Goal: Ask a question: Seek information or help from site administrators or community

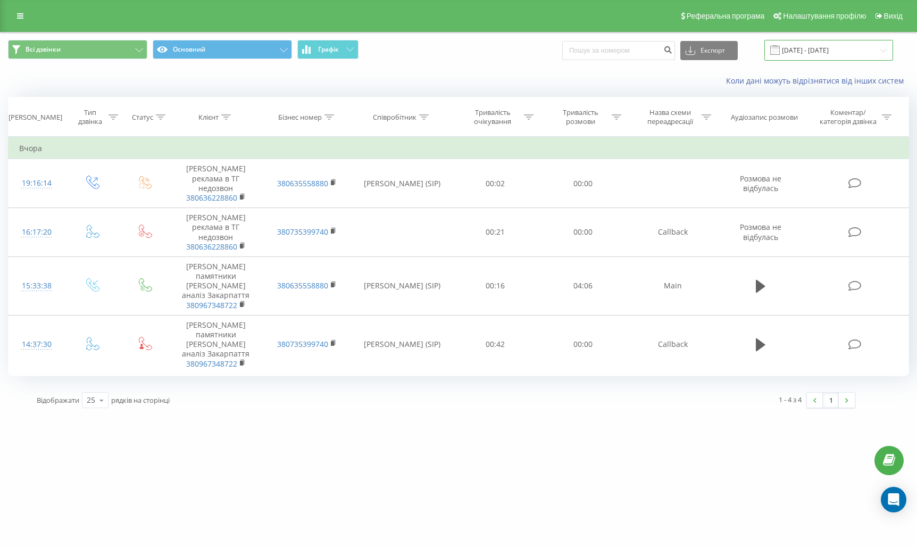
click at [853, 45] on input "18.09.2025 - 18.09.2025" at bounding box center [828, 50] width 129 height 21
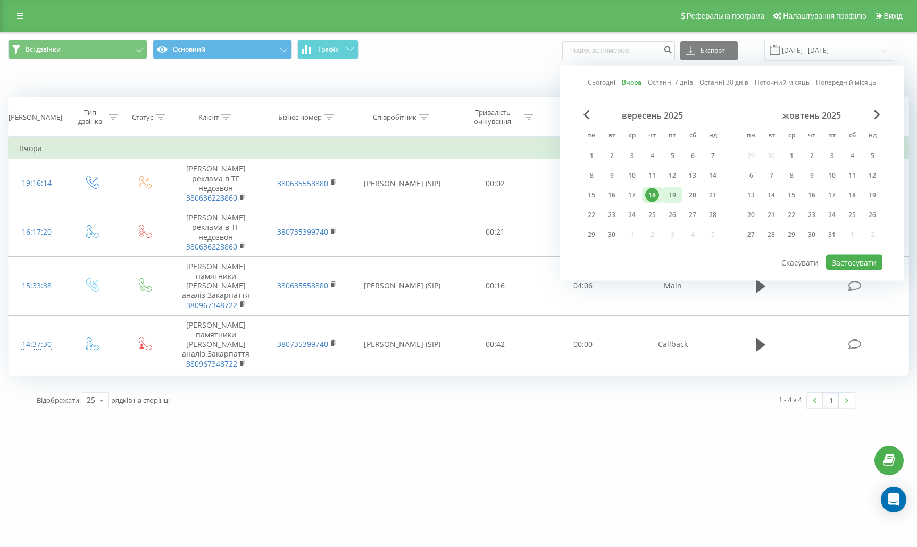
click at [671, 201] on div "19" at bounding box center [672, 195] width 14 height 14
click at [839, 262] on button "Застосувати" at bounding box center [854, 262] width 56 height 15
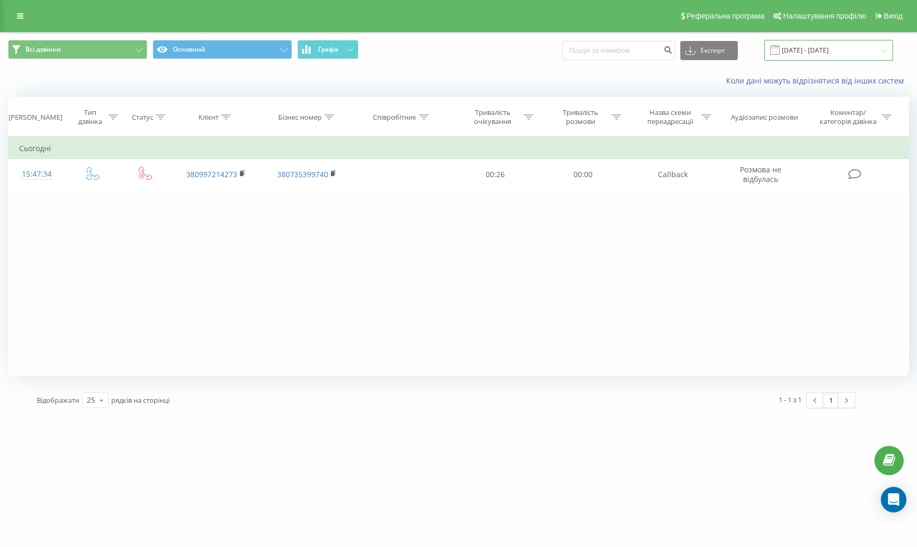
click at [849, 51] on input "19.09.2025 - 19.09.2025" at bounding box center [828, 50] width 129 height 21
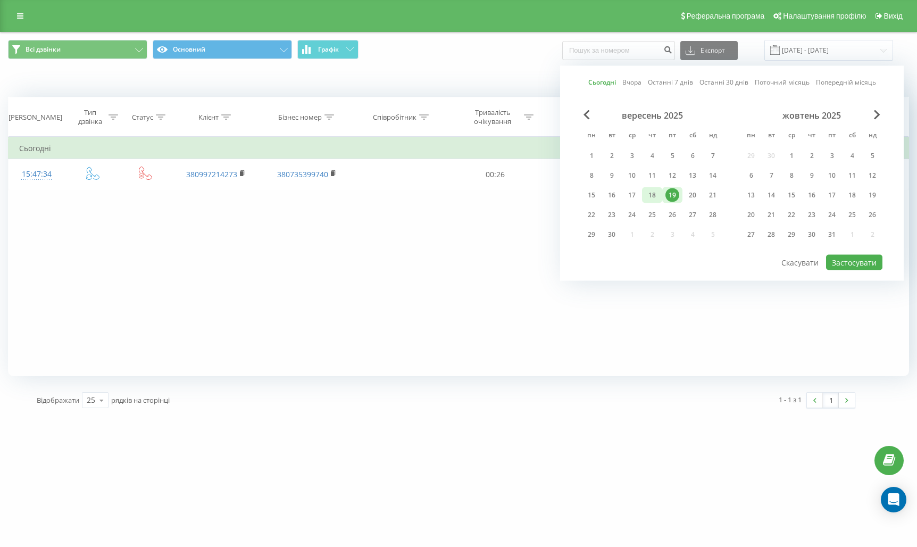
click at [650, 196] on div "18" at bounding box center [652, 195] width 14 height 14
click at [844, 268] on button "Застосувати" at bounding box center [854, 262] width 56 height 15
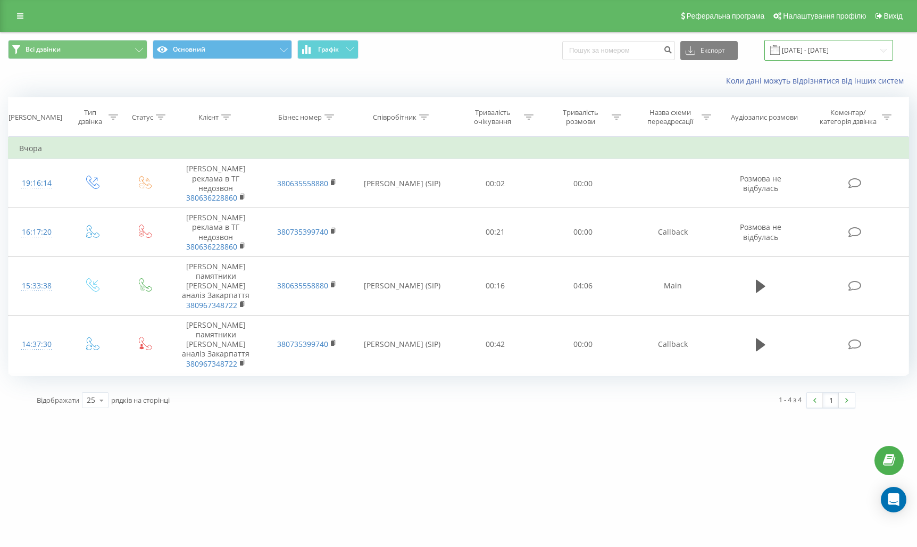
click at [834, 47] on input "18.09.2025 - 18.09.2025" at bounding box center [828, 50] width 129 height 21
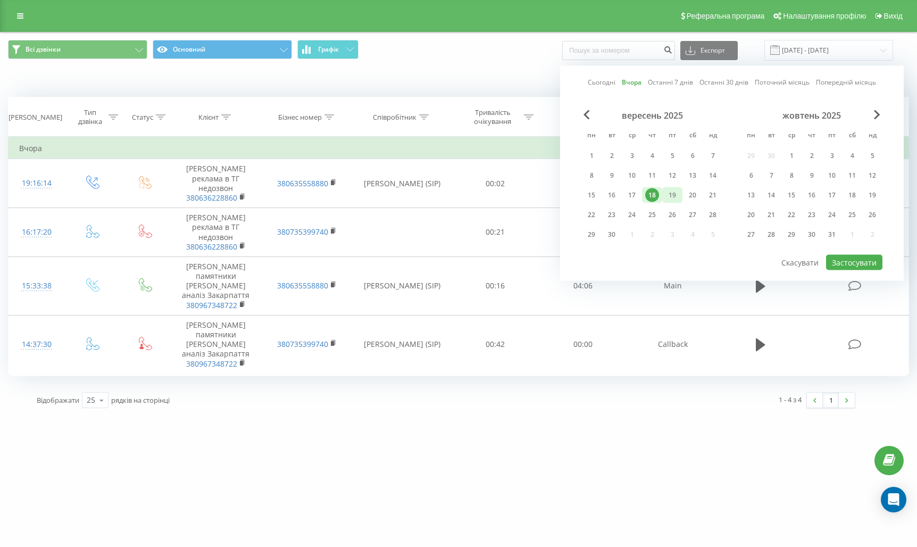
click at [672, 197] on div "19" at bounding box center [672, 195] width 14 height 14
click at [841, 262] on button "Застосувати" at bounding box center [854, 262] width 56 height 15
type input "19.09.2025 - 19.09.2025"
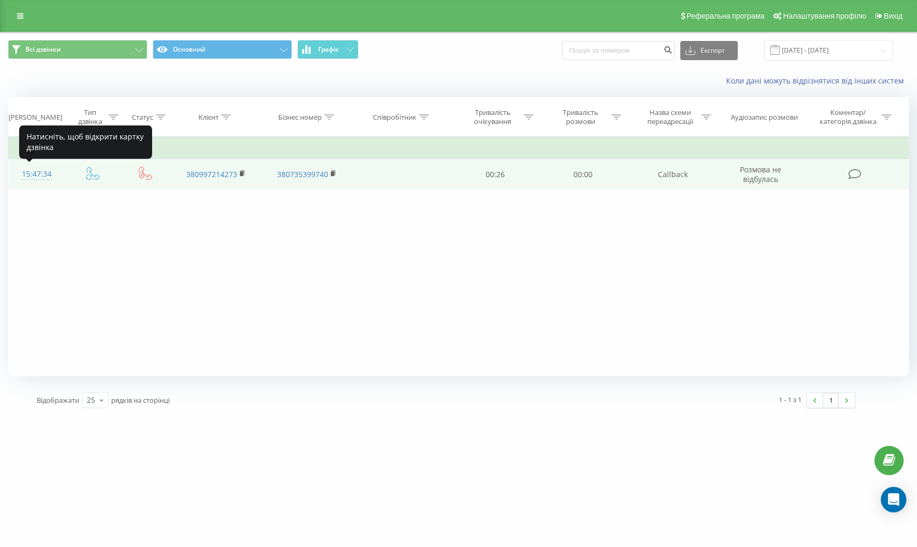
click at [35, 177] on div "15:47:34" at bounding box center [36, 174] width 35 height 21
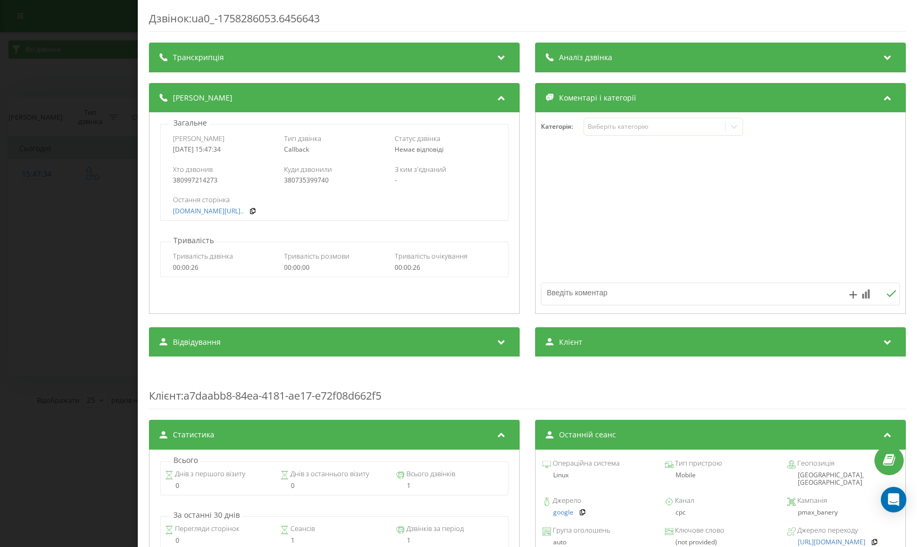
click at [91, 258] on div "Дзвінок : ua0_-1758286053.6456643 Транскрипція Для AI-аналізу майбутніх дзвінкі…" at bounding box center [458, 273] width 917 height 547
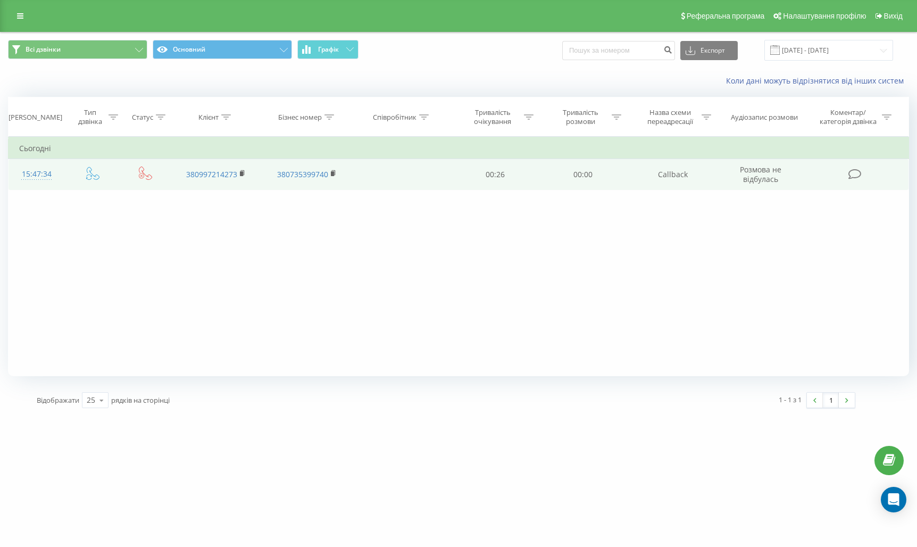
click at [45, 175] on div "15:47:34" at bounding box center [36, 174] width 35 height 21
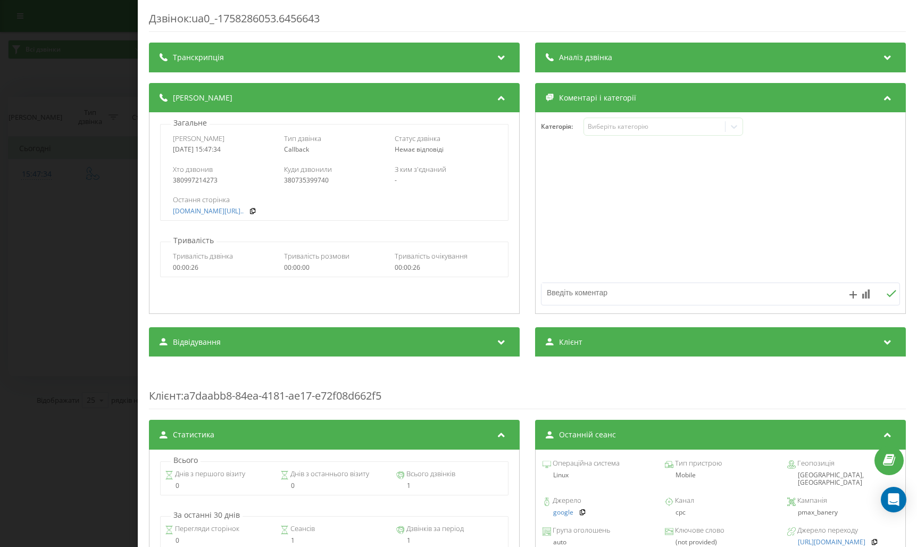
click at [104, 262] on div "Дзвінок : ua0_-1758286053.6456643 Транскрипція Для AI-аналізу майбутніх дзвінкі…" at bounding box center [458, 273] width 917 height 547
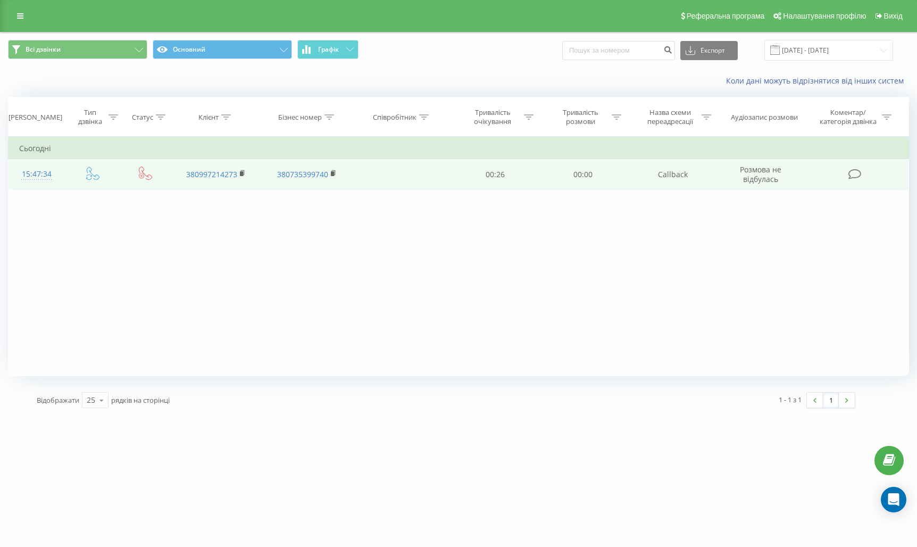
click at [53, 177] on div "15:47:34" at bounding box center [36, 174] width 35 height 21
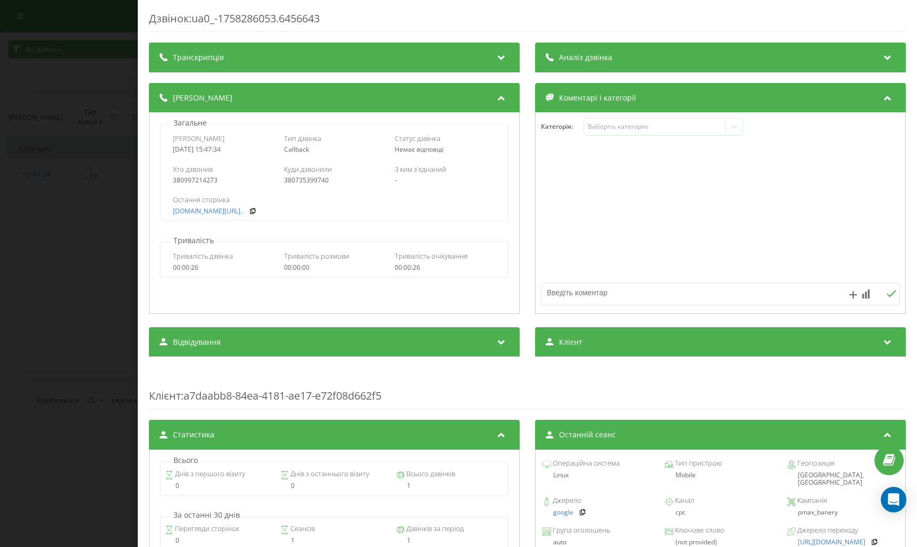
click at [73, 377] on div "Дзвінок : ua0_-1758286053.6456643 Транскрипція Для AI-аналізу майбутніх дзвінкі…" at bounding box center [458, 273] width 917 height 547
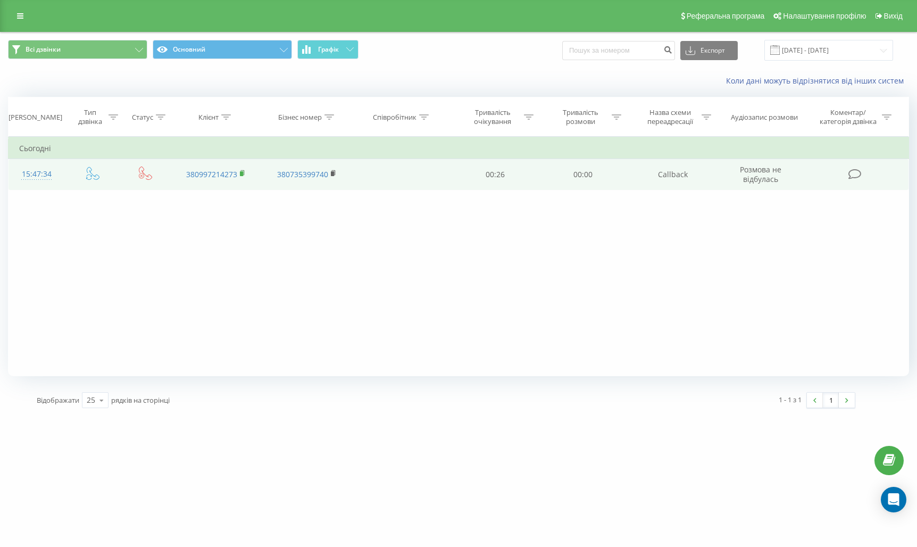
click at [243, 174] on rect at bounding box center [241, 173] width 3 height 5
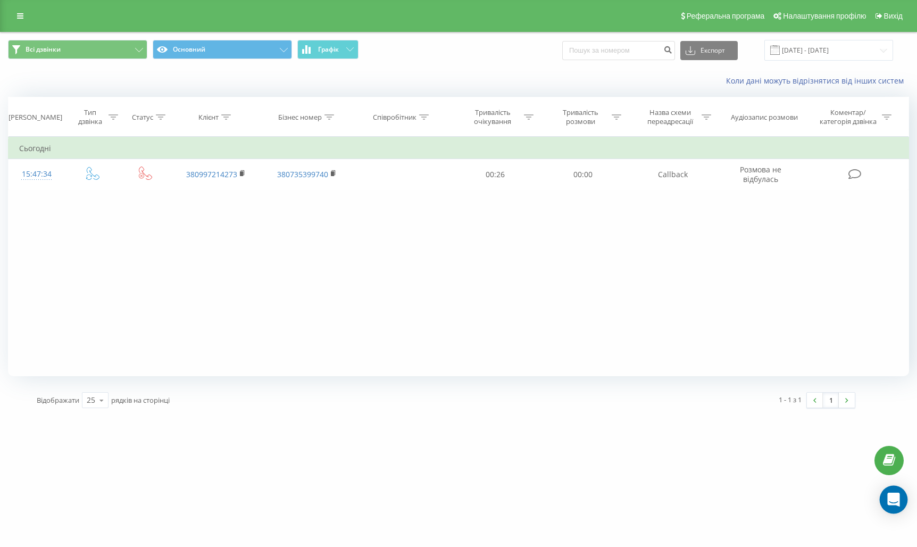
click at [898, 499] on icon "Open Intercom Messenger" at bounding box center [893, 500] width 12 height 14
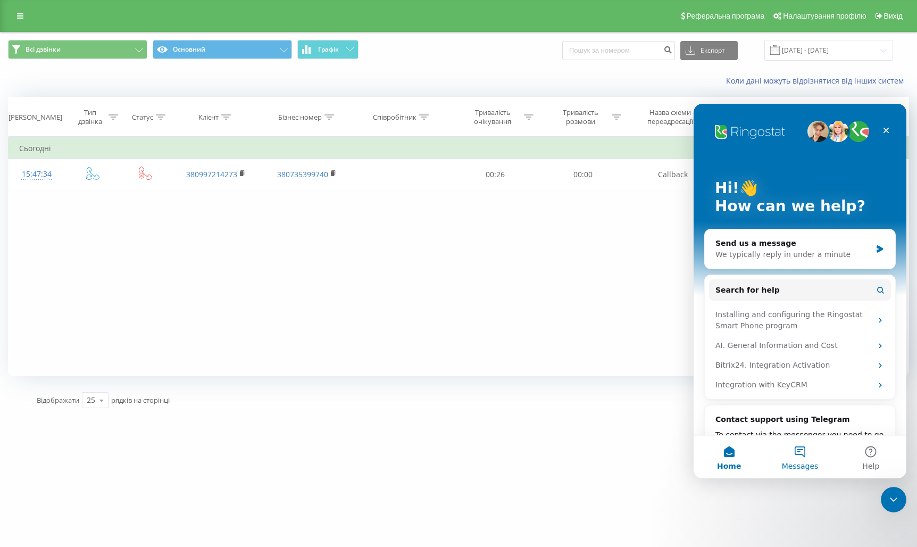
click at [801, 456] on button "Messages" at bounding box center [799, 457] width 71 height 43
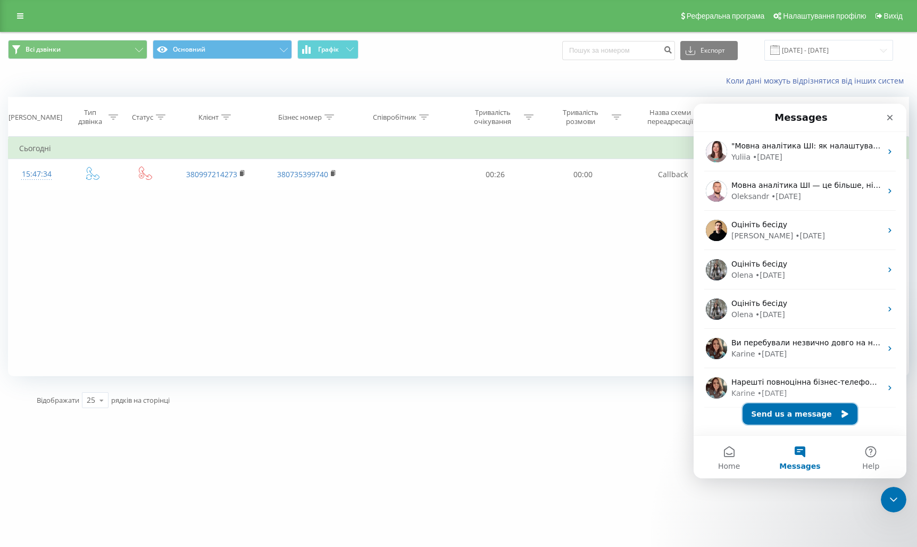
click at [803, 411] on button "Send us a message" at bounding box center [799, 413] width 115 height 21
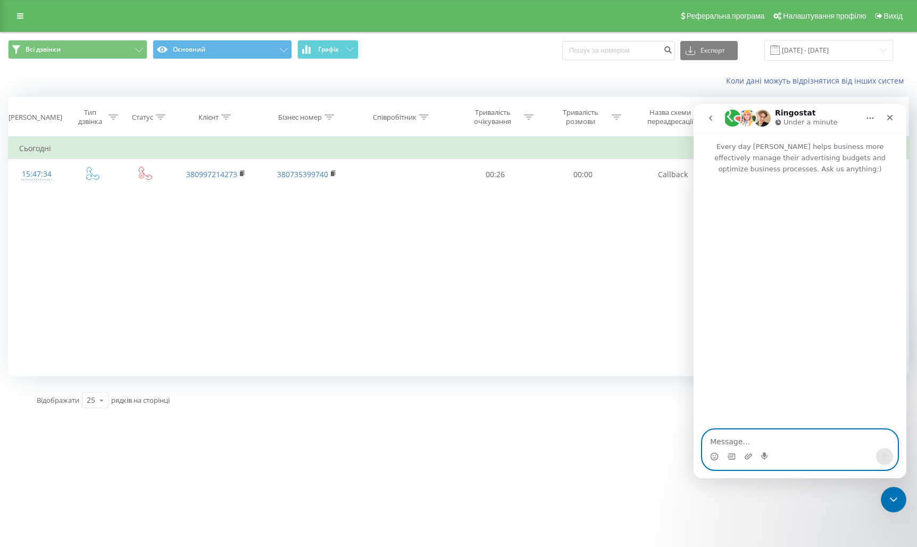
click at [744, 437] on textarea "Message…" at bounding box center [800, 439] width 195 height 18
type textarea "Z"
type textarea "Доброго дня"
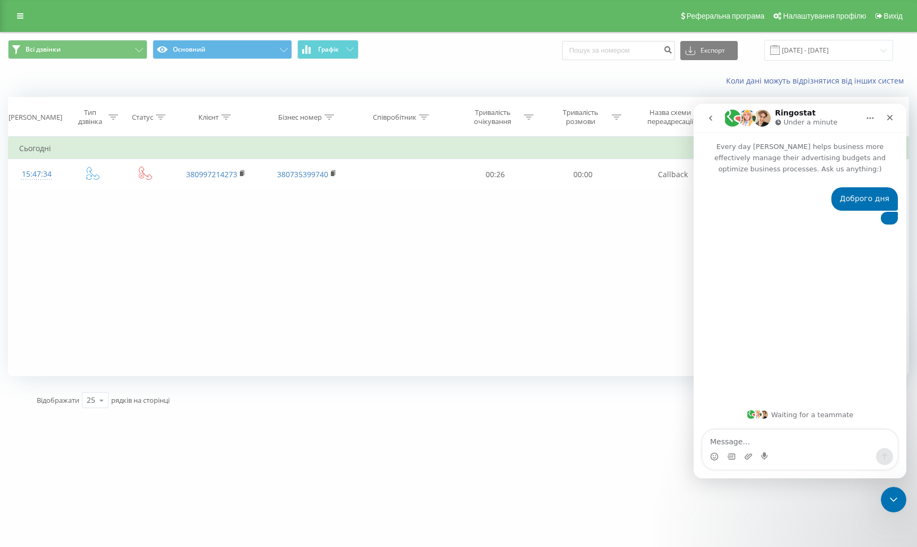
click at [759, 438] on textarea "Message…" at bounding box center [800, 439] width 195 height 18
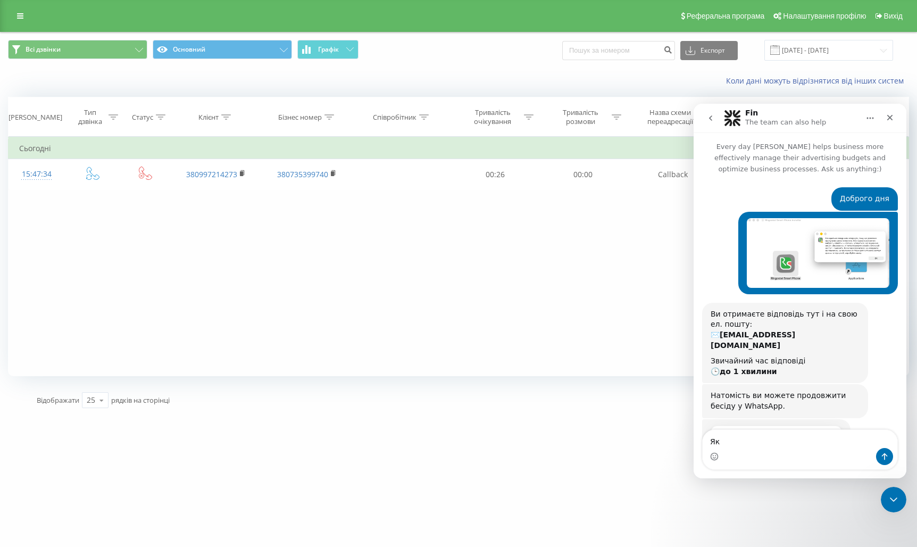
scroll to position [52, 0]
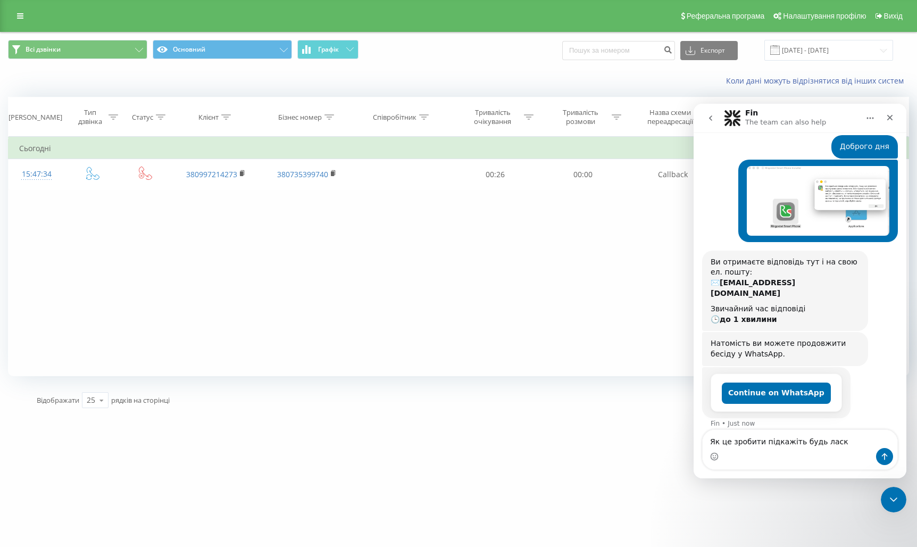
type textarea "Як це зробити підкажіть будь ласка"
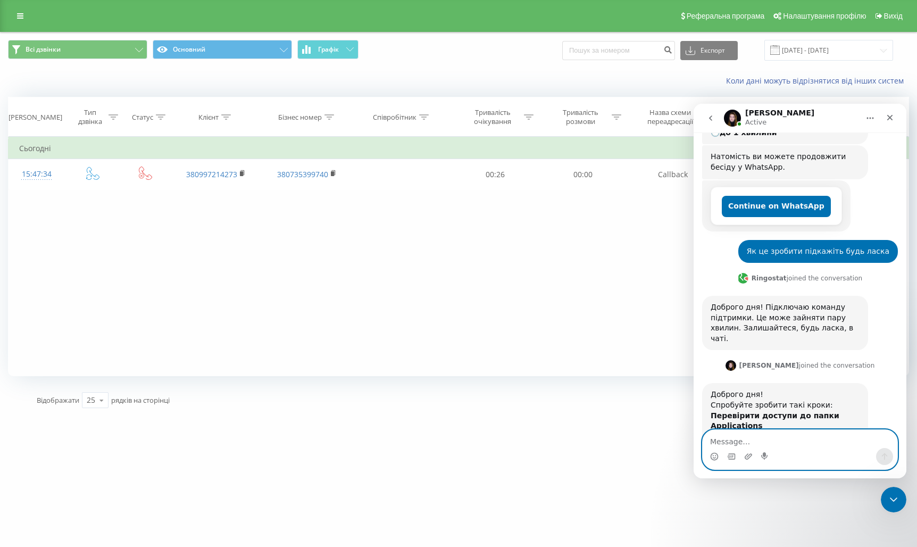
scroll to position [343, 0]
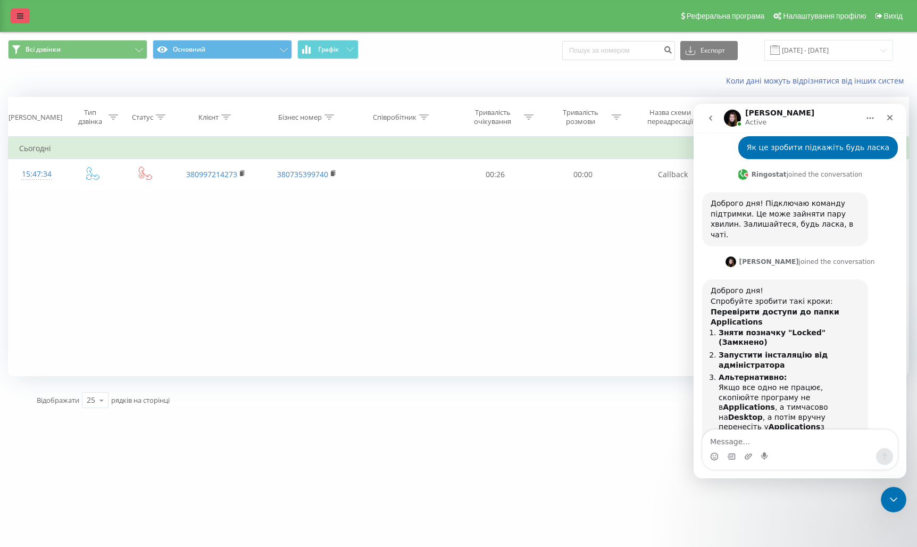
click at [23, 14] on icon at bounding box center [20, 15] width 6 height 7
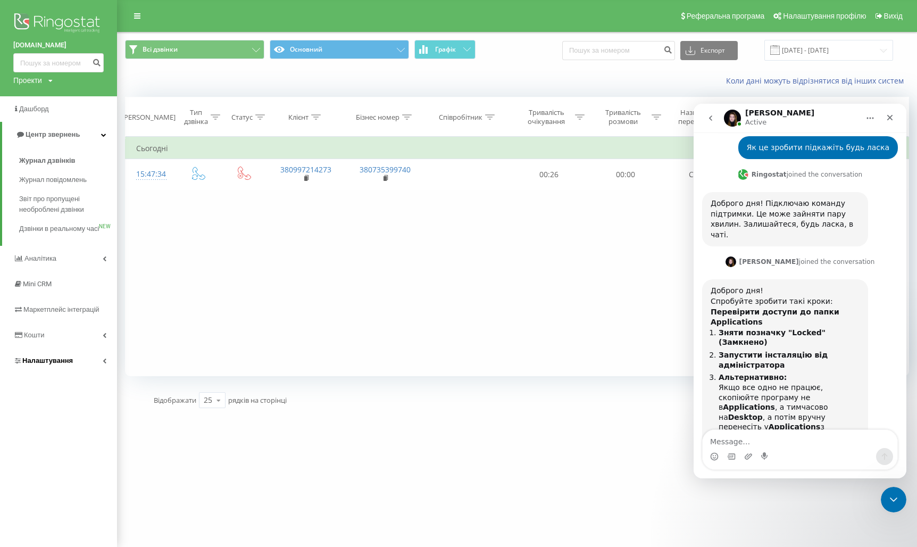
click at [70, 364] on span "Налаштування" at bounding box center [47, 360] width 51 height 8
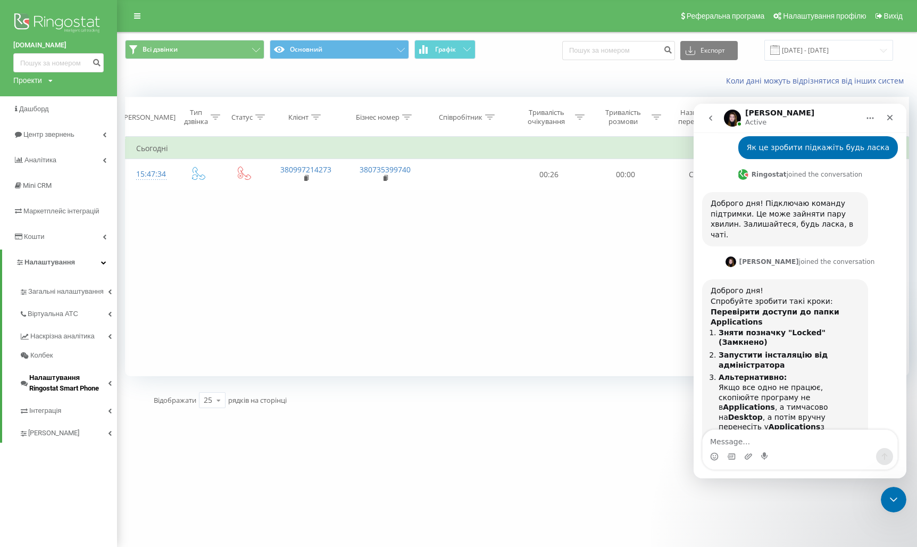
click at [55, 386] on span "Налаштування Ringostat Smart Phone" at bounding box center [68, 382] width 79 height 21
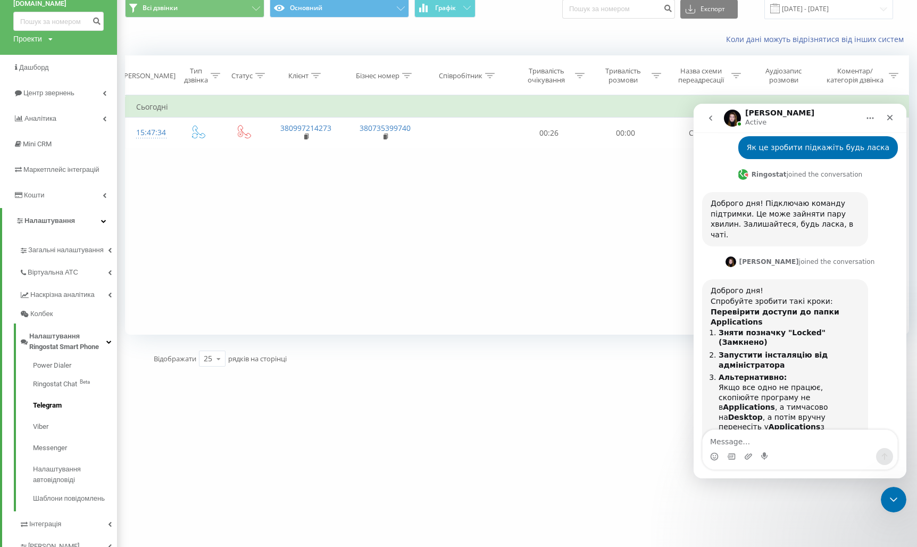
scroll to position [78, 0]
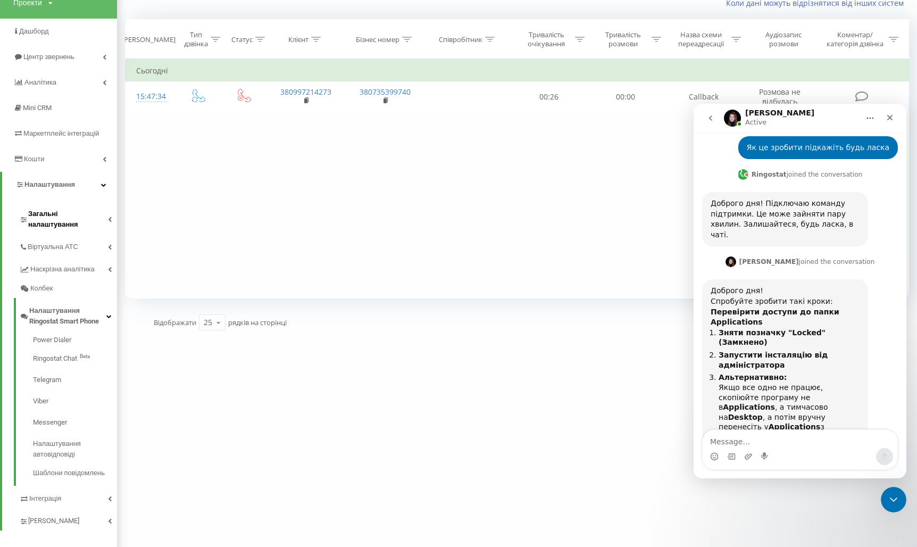
click at [66, 213] on span "Загальні налаштування" at bounding box center [68, 218] width 80 height 21
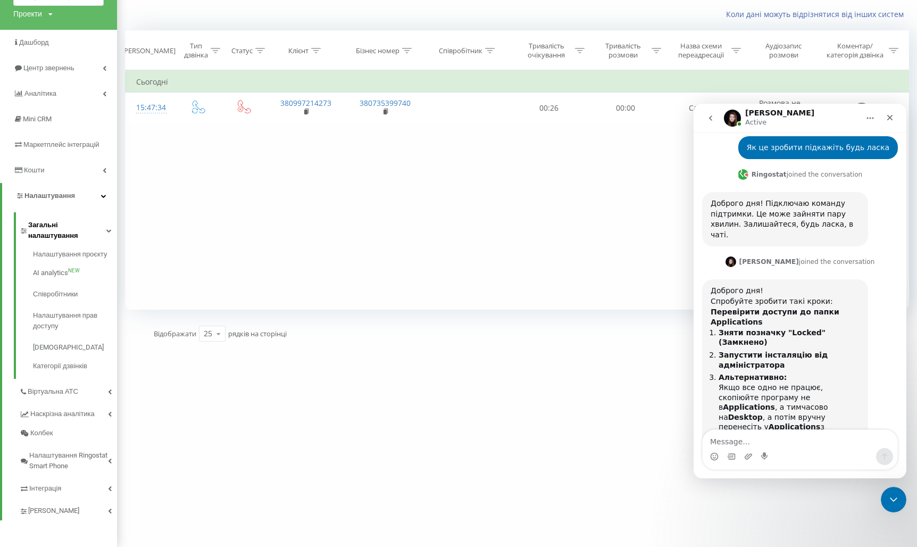
scroll to position [56, 0]
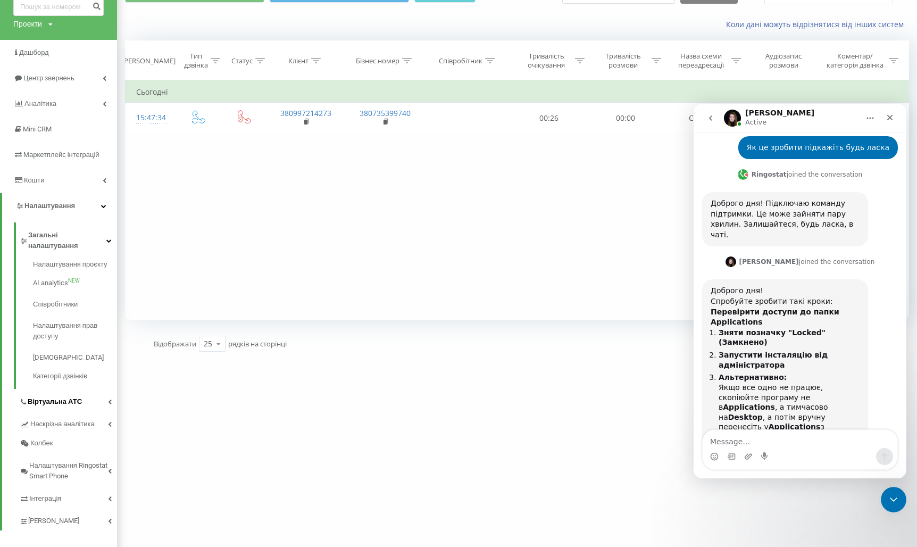
click at [58, 396] on span "Віртуальна АТС" at bounding box center [55, 401] width 54 height 11
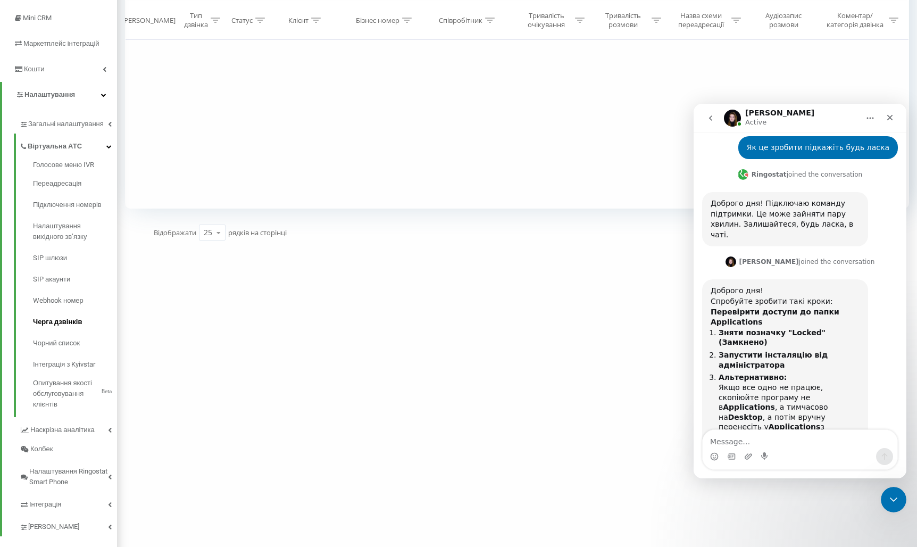
scroll to position [184, 0]
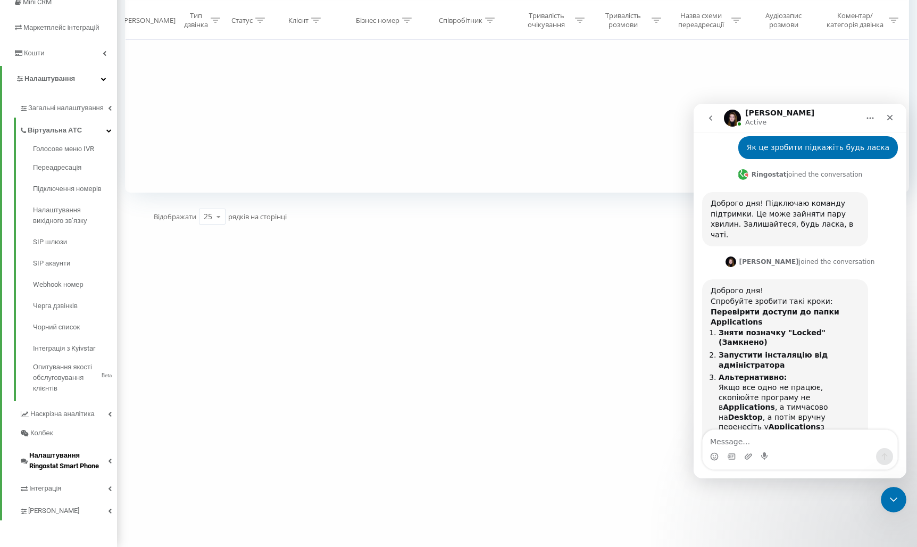
click at [59, 459] on span "Налаштування Ringostat Smart Phone" at bounding box center [68, 460] width 79 height 21
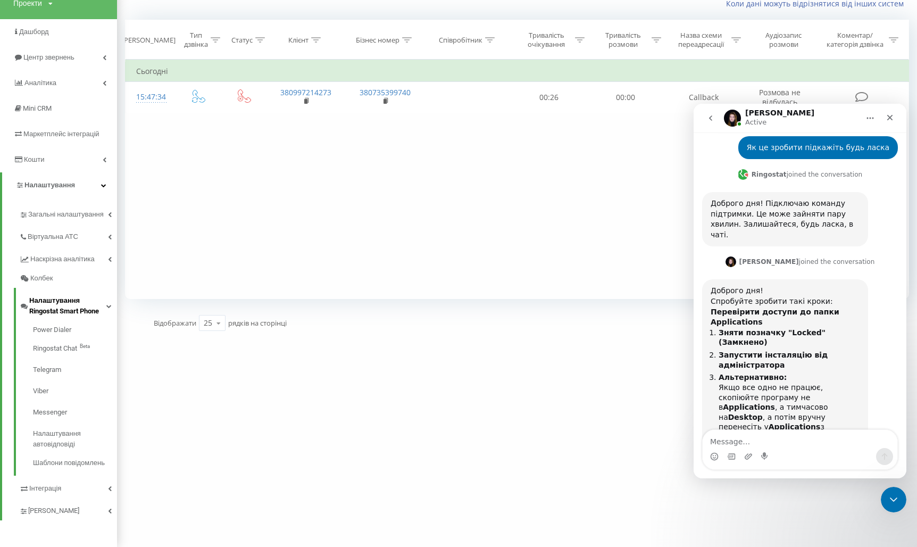
scroll to position [78, 0]
click at [59, 327] on span "Power Dialer" at bounding box center [52, 329] width 39 height 11
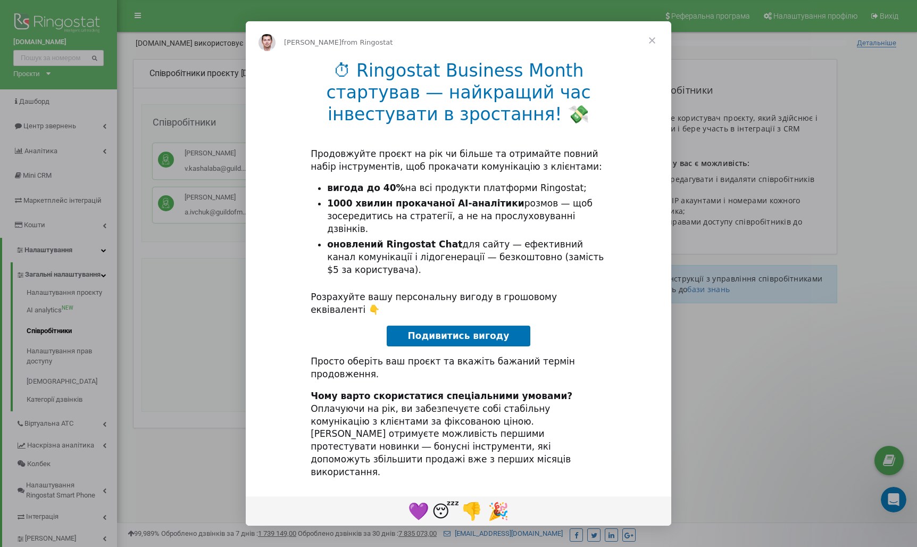
click at [652, 60] on span "Close" at bounding box center [652, 40] width 38 height 38
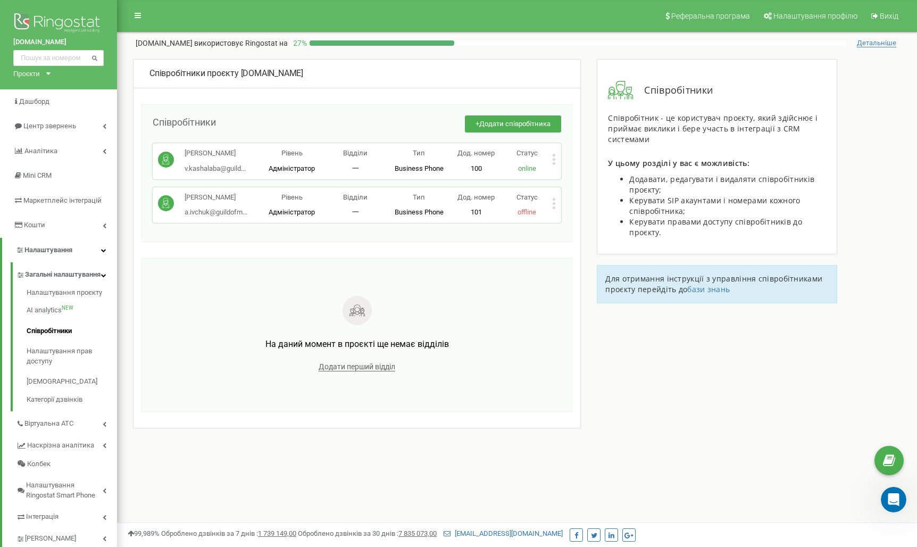
click at [555, 204] on icon at bounding box center [554, 203] width 3 height 3
click at [210, 203] on p "[PERSON_NAME]" at bounding box center [216, 198] width 63 height 10
click at [210, 216] on span "a.ivchuk@guildofm..." at bounding box center [216, 212] width 63 height 8
click at [55, 301] on link "Налаштування проєкту" at bounding box center [72, 294] width 90 height 13
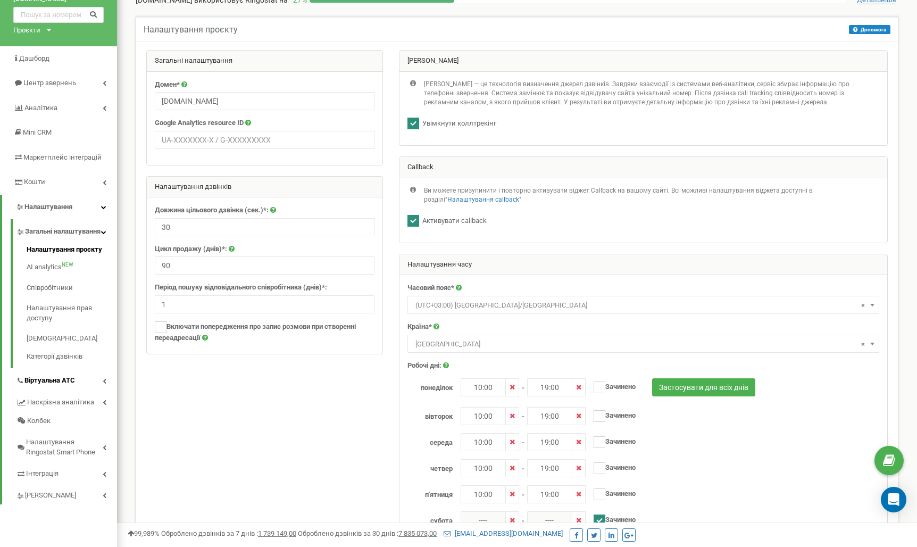
scroll to position [84, 0]
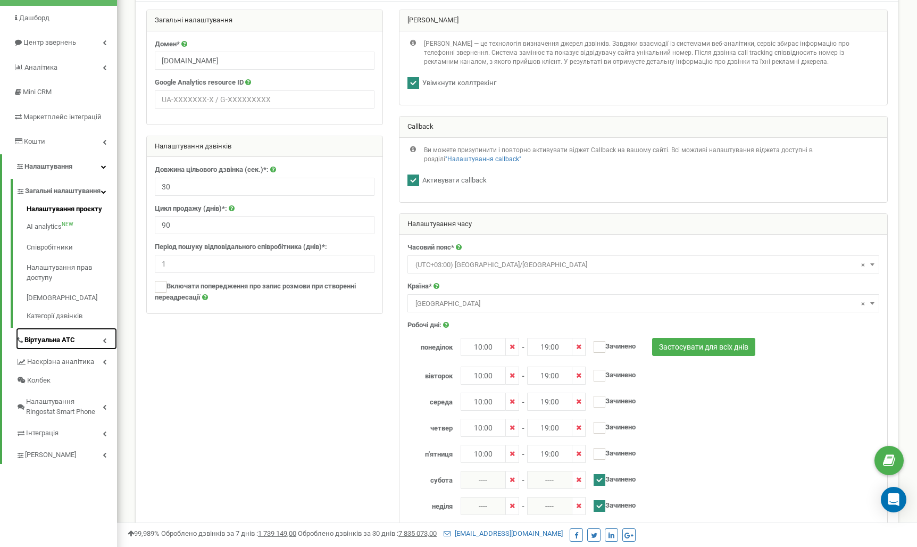
click at [55, 345] on span "Віртуальна АТС" at bounding box center [49, 340] width 51 height 10
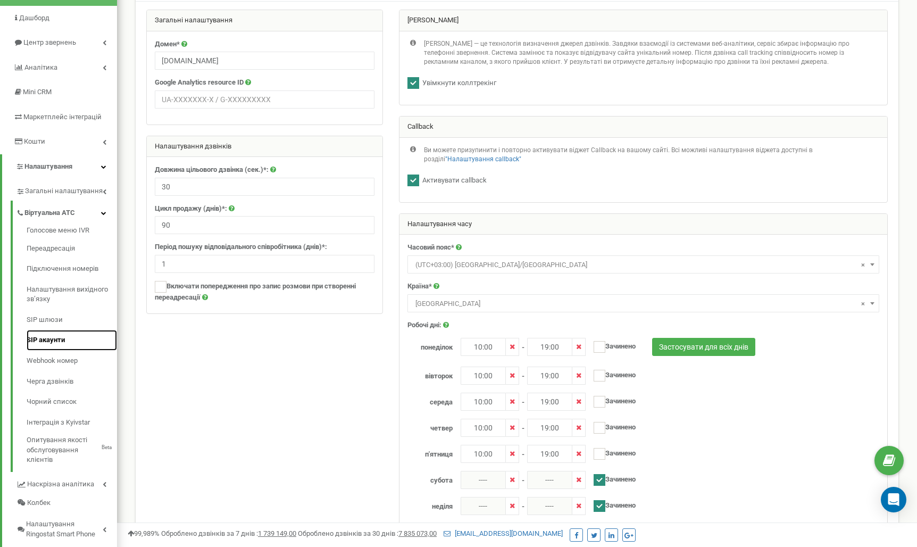
click at [52, 336] on link "SIP акаунти" at bounding box center [72, 340] width 90 height 21
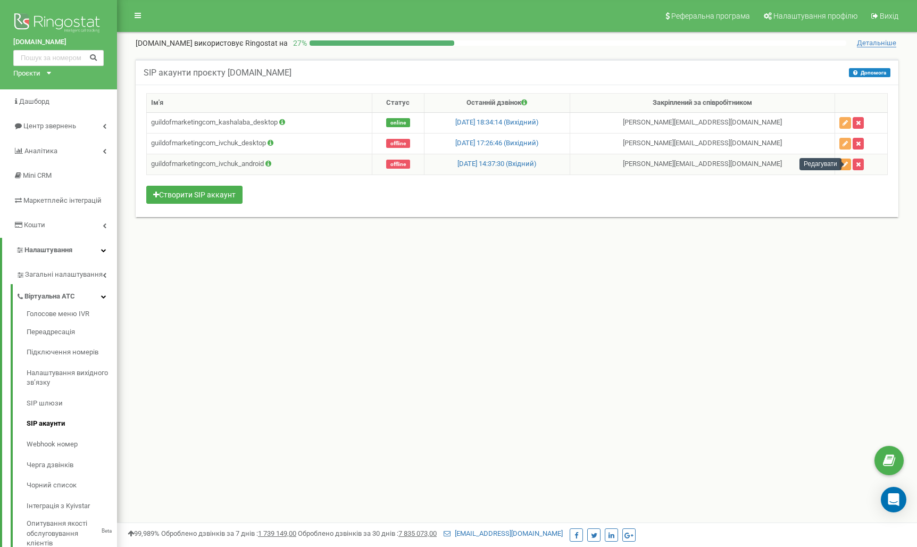
click at [848, 164] on icon "button" at bounding box center [844, 164] width 5 height 6
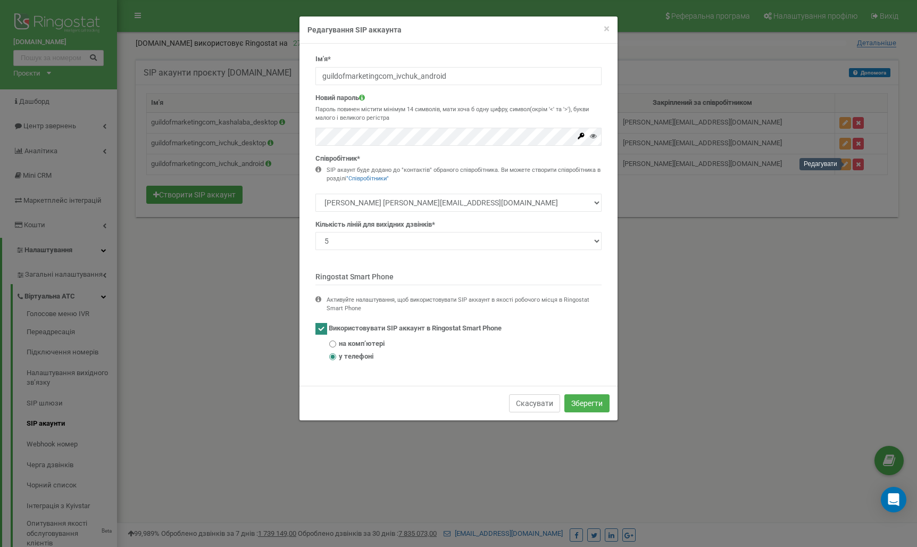
click at [540, 405] on button "Скасувати" at bounding box center [534, 403] width 51 height 18
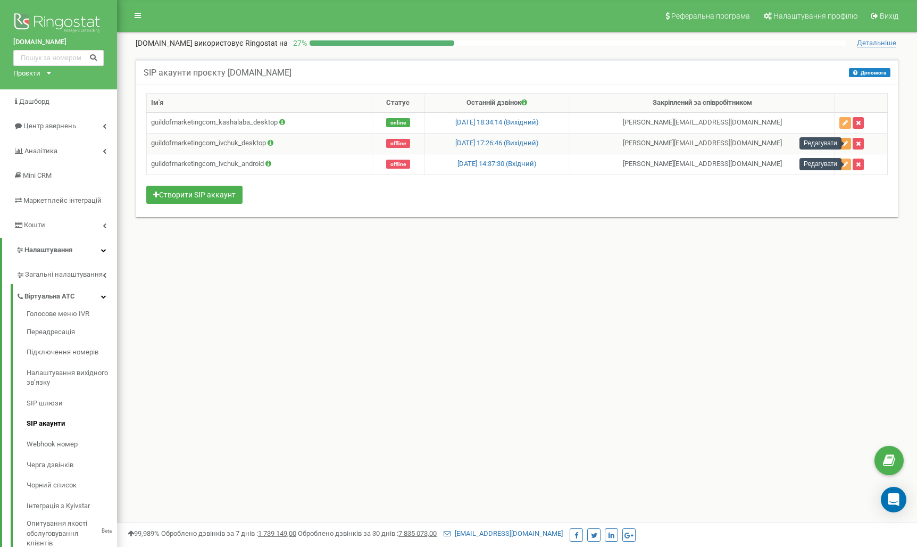
click at [848, 143] on icon "button" at bounding box center [844, 143] width 5 height 6
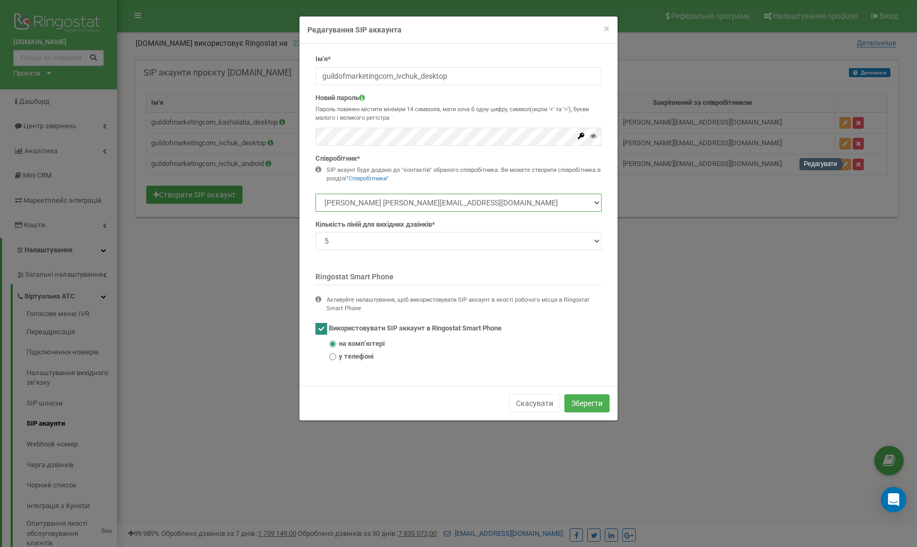
click at [432, 203] on select "Кашалаба Володимир Андрійович v.kashalaba@guildofmarketing.com Івчук Андрій Оле…" at bounding box center [458, 203] width 286 height 18
drag, startPoint x: 462, startPoint y: 77, endPoint x: 322, endPoint y: 78, distance: 139.9
click at [322, 78] on input "guildofmarketingcom_ivchuk_desktop" at bounding box center [458, 76] width 286 height 18
click at [608, 28] on span "×" at bounding box center [607, 28] width 6 height 13
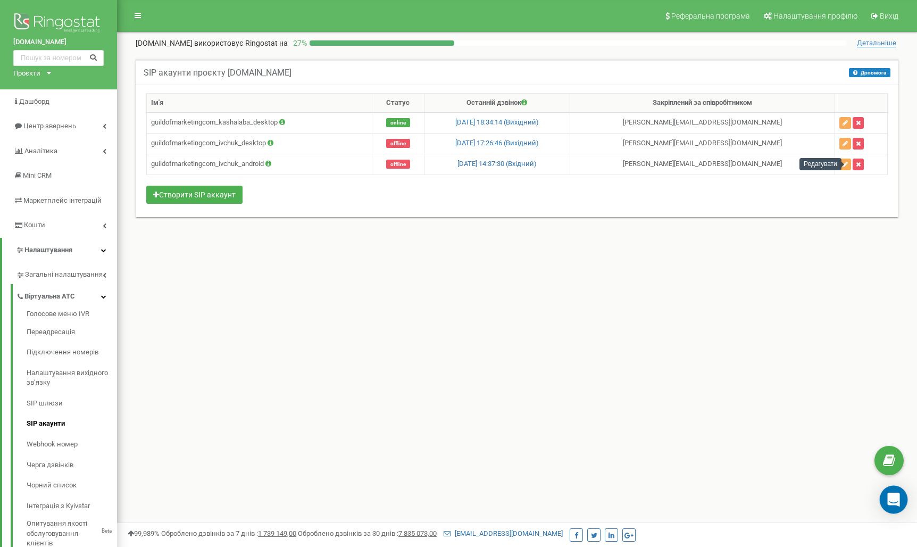
click at [898, 498] on icon "Open Intercom Messenger" at bounding box center [893, 500] width 12 height 14
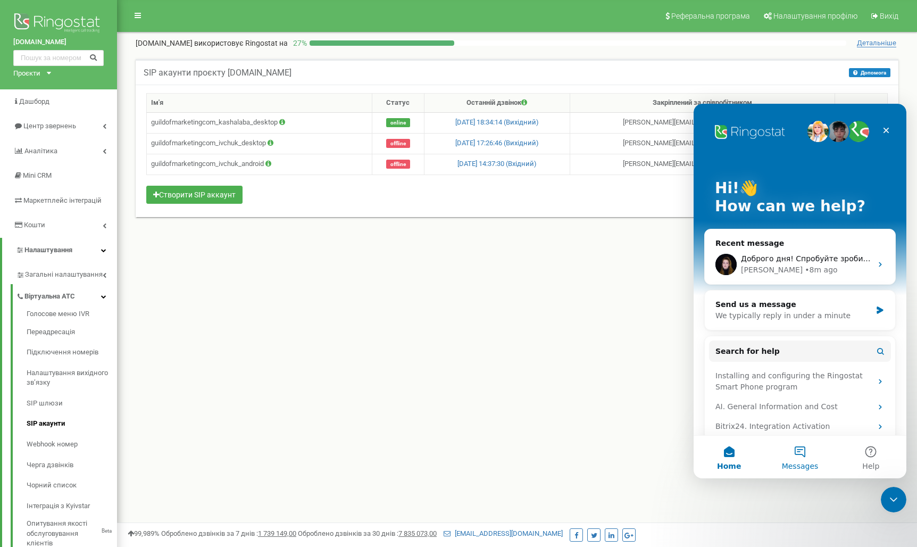
click at [809, 454] on button "Messages" at bounding box center [799, 457] width 71 height 43
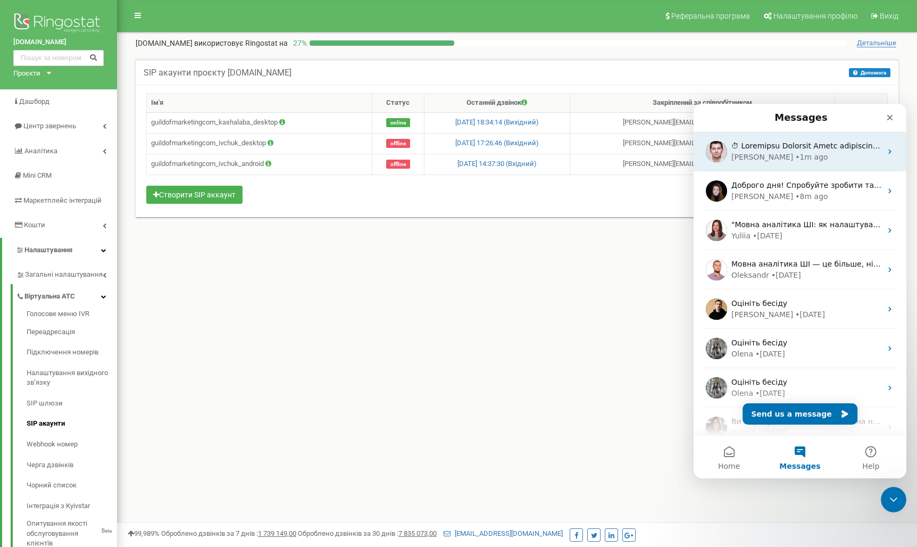
click at [809, 153] on div "Eugene • 1m ago" at bounding box center [806, 157] width 150 height 11
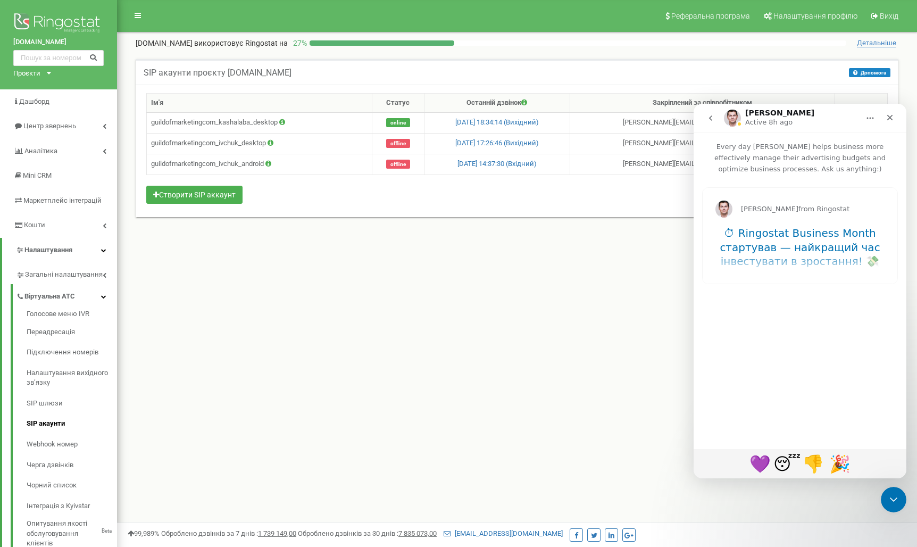
click at [711, 120] on icon "go back" at bounding box center [710, 118] width 9 height 9
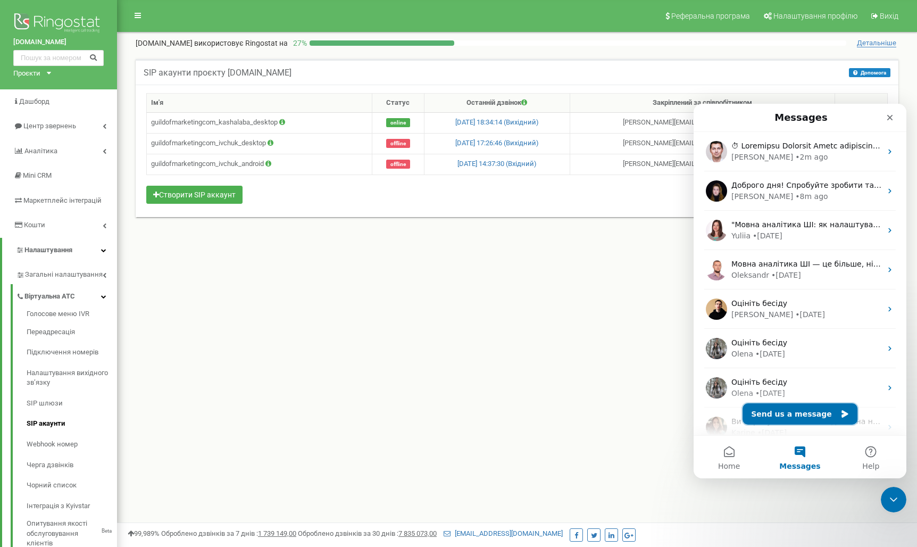
click at [808, 415] on button "Send us a message" at bounding box center [799, 413] width 115 height 21
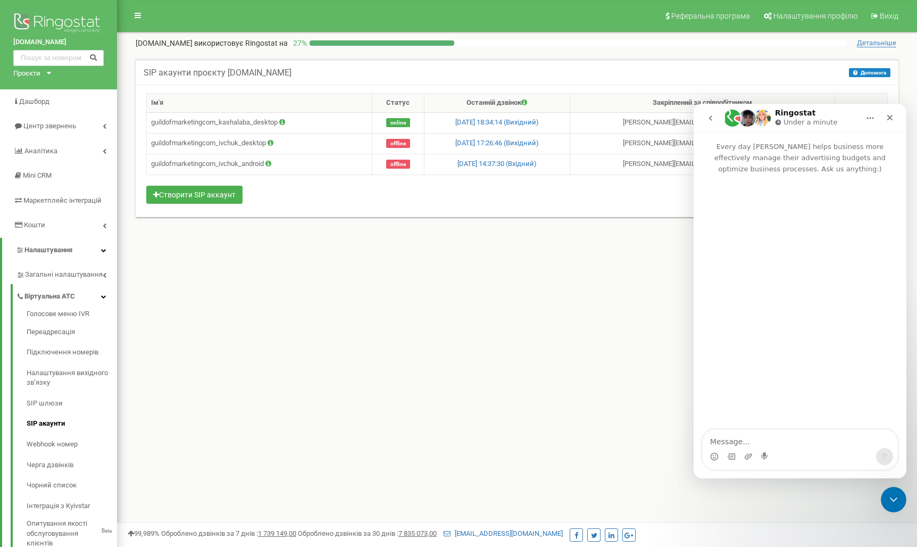
click at [711, 118] on icon "go back" at bounding box center [710, 118] width 9 height 9
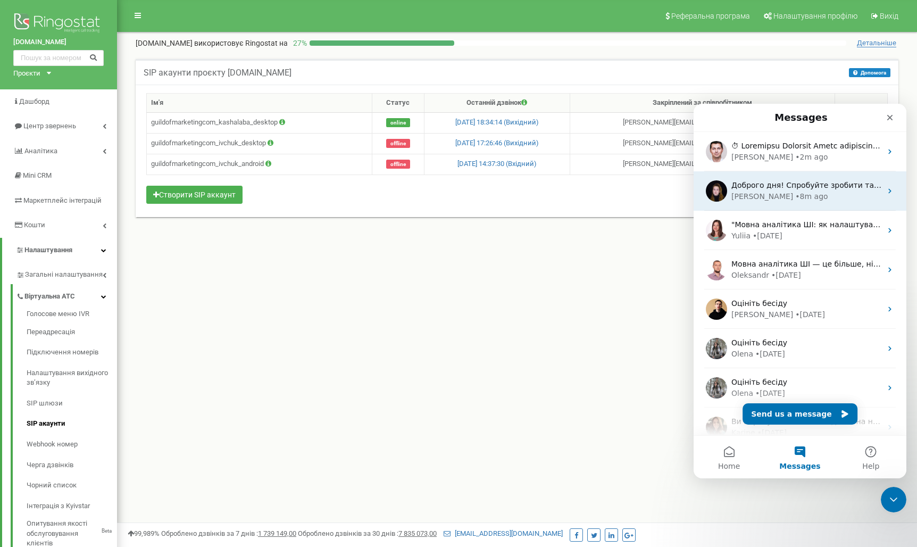
click at [807, 192] on div "Yeva • 8m ago" at bounding box center [806, 196] width 150 height 11
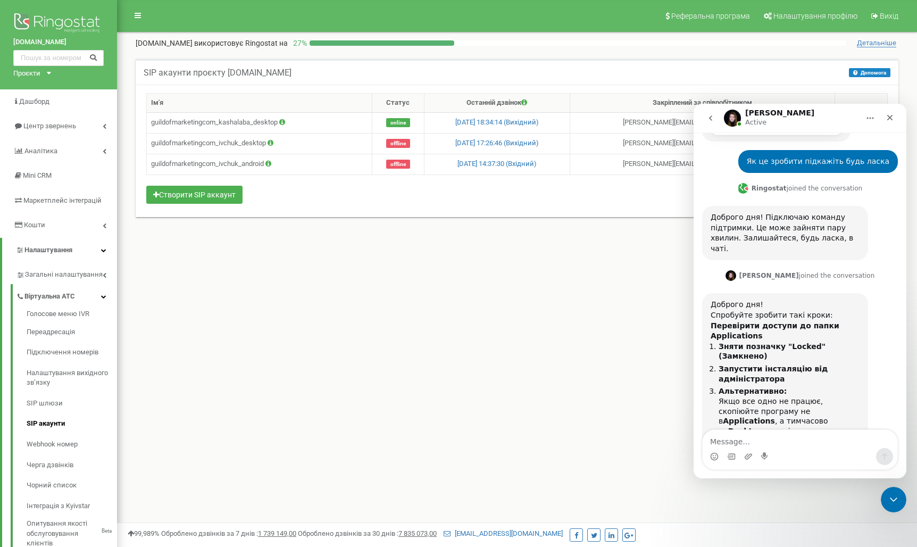
scroll to position [343, 0]
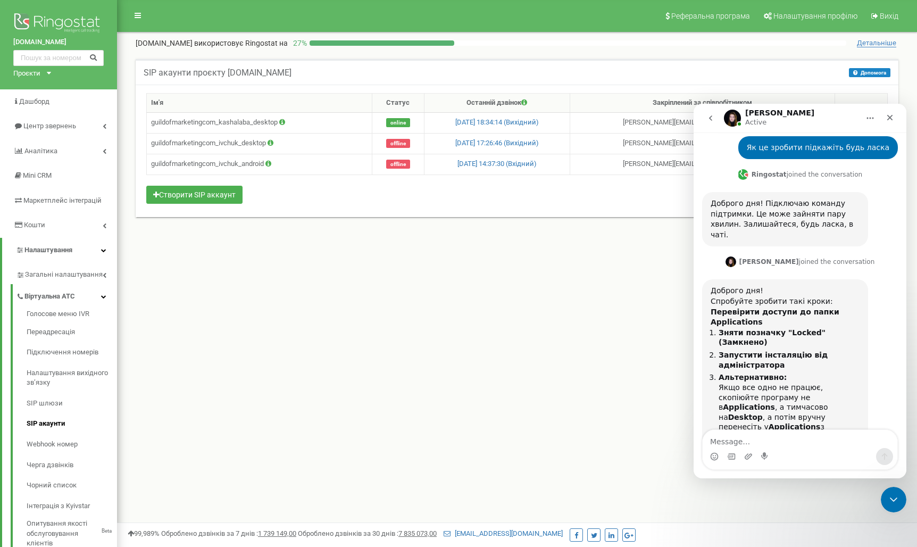
click at [784, 439] on textarea "Message…" at bounding box center [800, 439] width 195 height 18
type textarea "коротше видалив і поставиви нову"
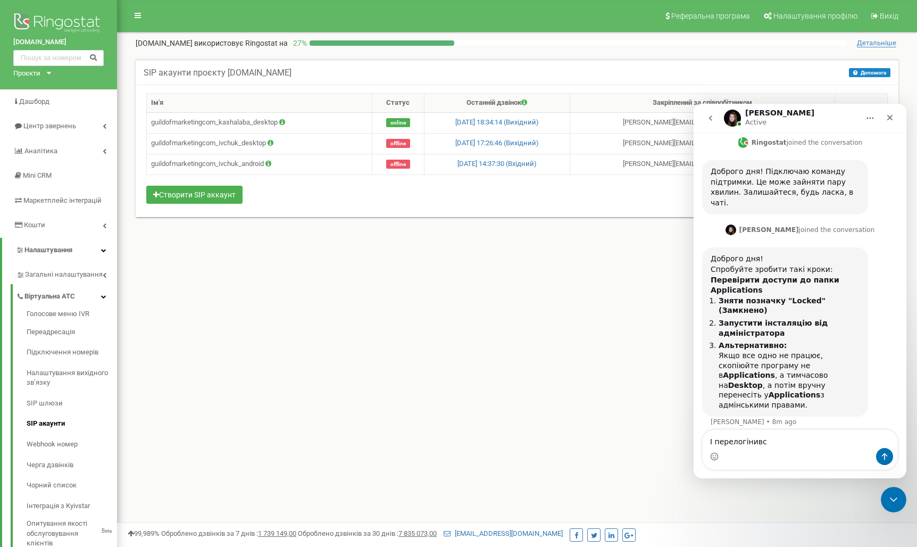
type textarea "І перелогінився"
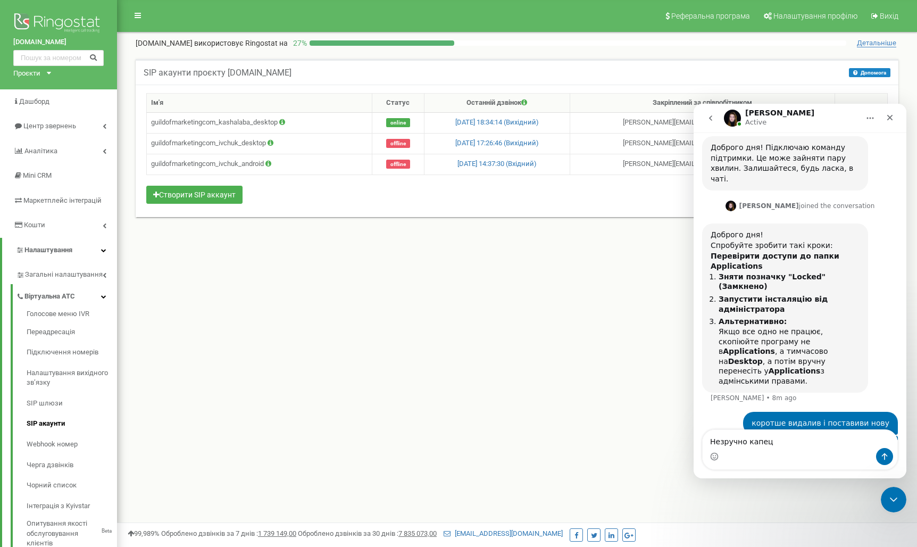
type textarea "Незручно капець"
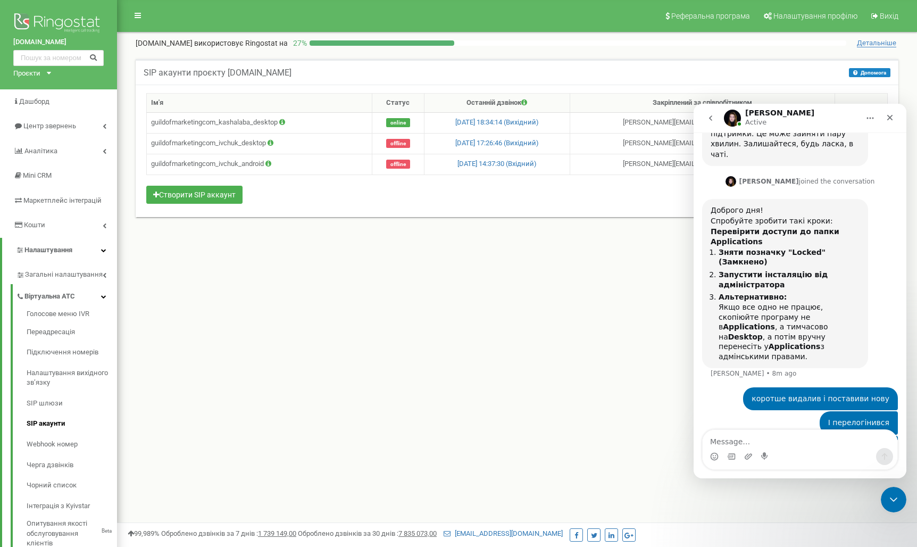
click at [799, 436] on textarea "Message…" at bounding box center [800, 439] width 195 height 18
type textarea "Дякую гарного дня"
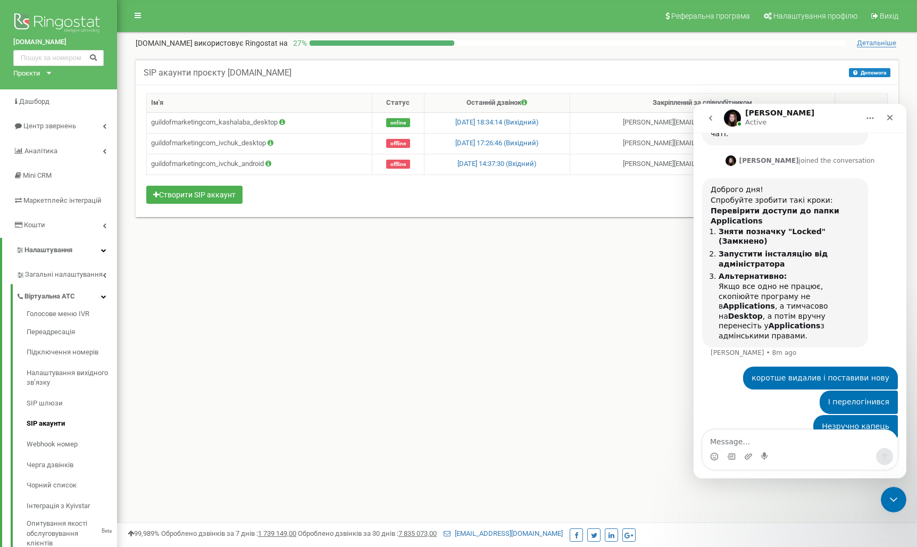
scroll to position [447, 0]
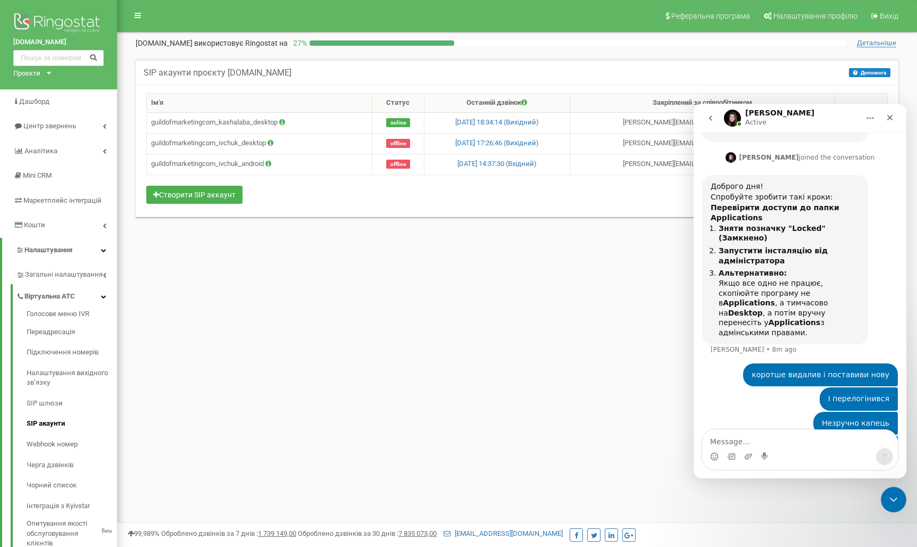
click at [709, 120] on icon "go back" at bounding box center [710, 118] width 9 height 9
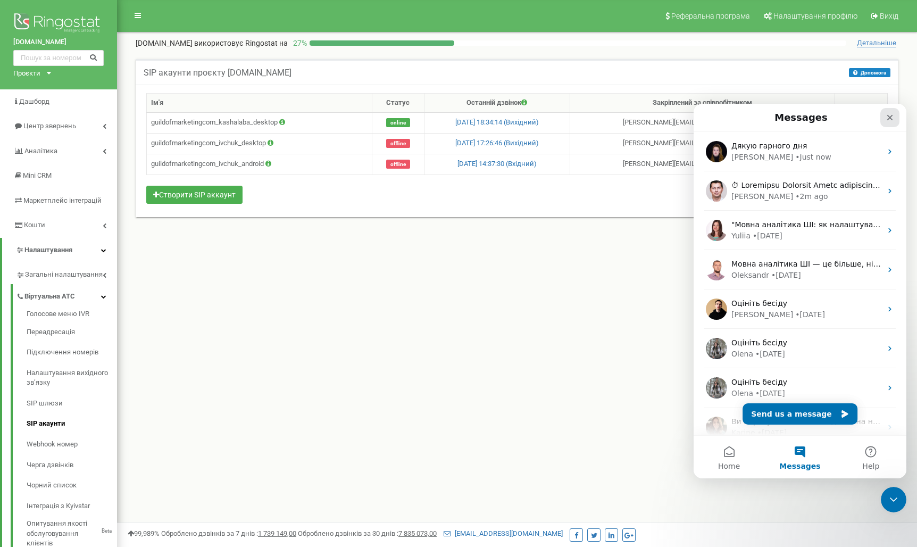
click at [889, 117] on icon "Close" at bounding box center [890, 118] width 6 height 6
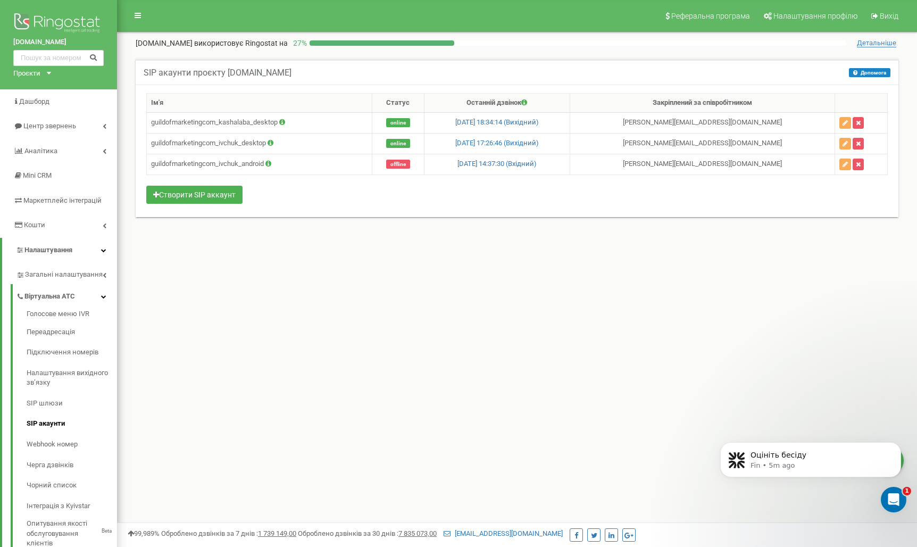
click at [221, 272] on div "Реферальна програма Налаштування профілю Вихід [DOMAIN_NAME] використовує Ringo…" at bounding box center [517, 319] width 800 height 638
click at [124, 72] on div "Реферальна програма Налаштування профілю Вихід [DOMAIN_NAME] використовує Ringo…" at bounding box center [517, 319] width 800 height 638
click at [53, 127] on span "Центр звернень" at bounding box center [49, 126] width 52 height 8
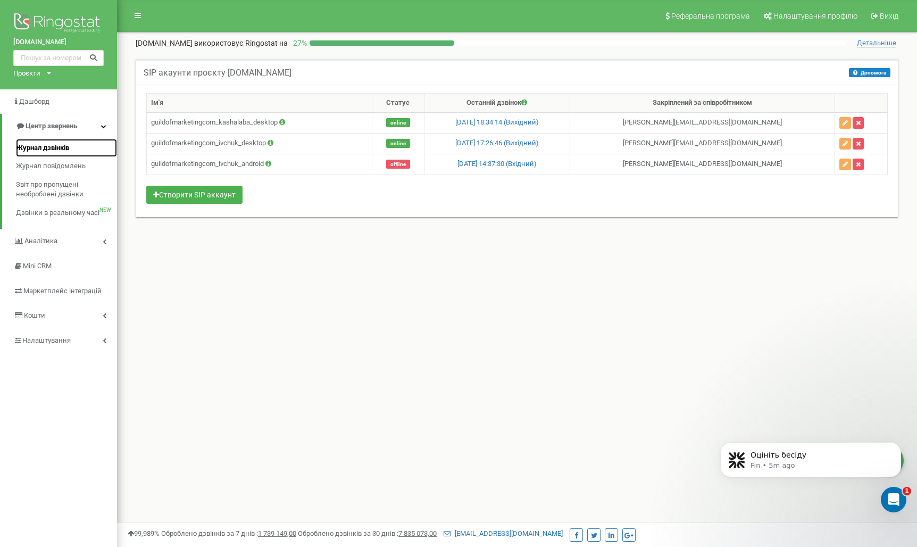
click at [53, 143] on span "Журнал дзвінків" at bounding box center [42, 148] width 53 height 10
